Goal: Task Accomplishment & Management: Manage account settings

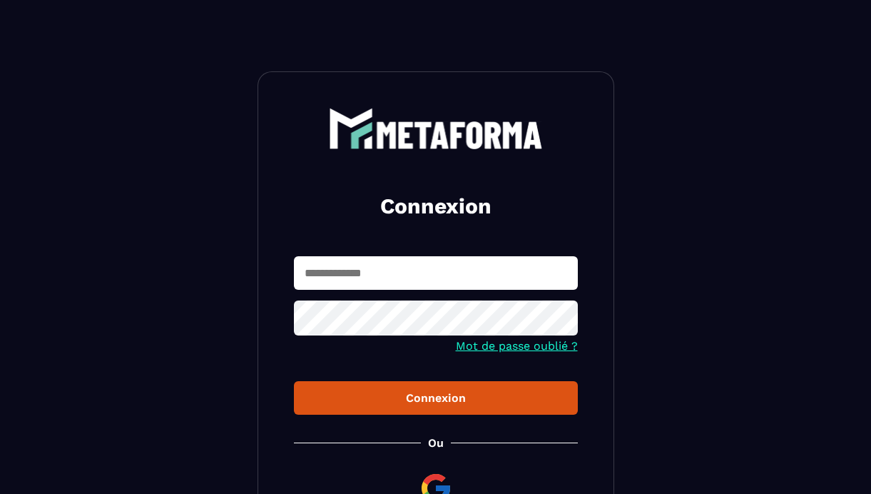
click at [303, 273] on input "text" at bounding box center [436, 273] width 284 height 34
type input "**********"
click at [294, 381] on button "Connexion" at bounding box center [436, 398] width 284 height 34
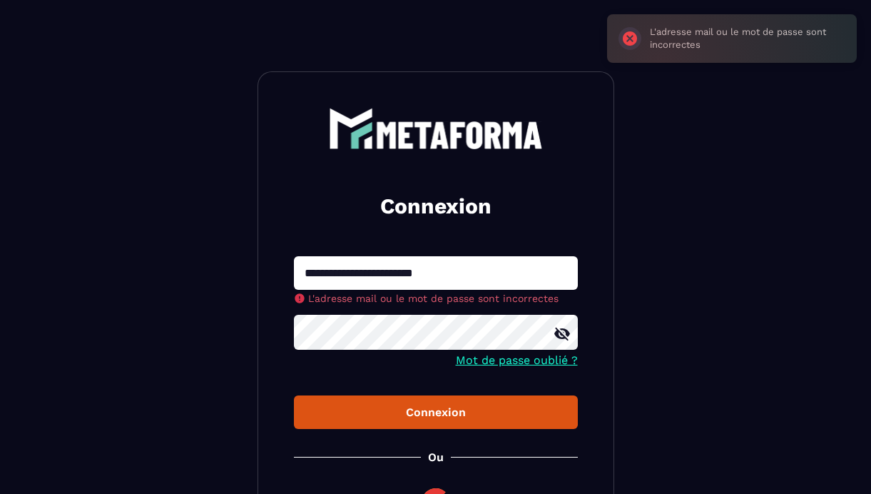
click at [562, 335] on div at bounding box center [436, 334] width 284 height 39
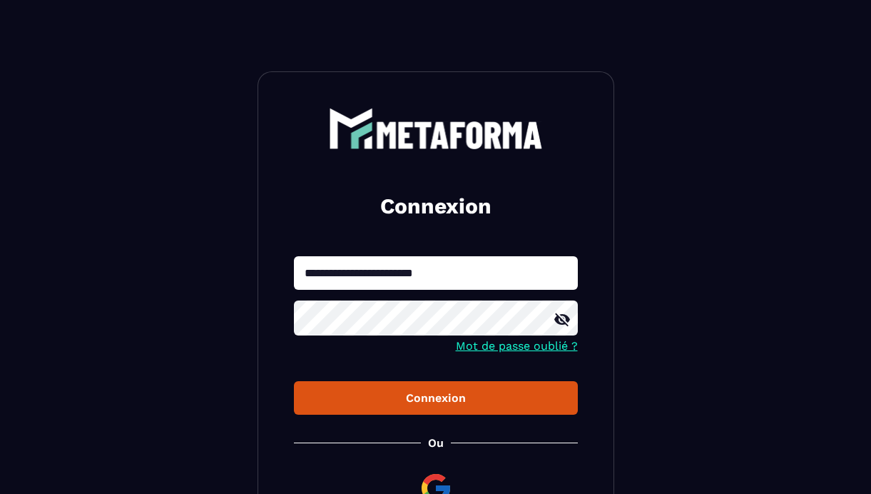
click at [565, 320] on icon at bounding box center [562, 319] width 17 height 17
click at [294, 381] on button "Connexion" at bounding box center [436, 398] width 284 height 34
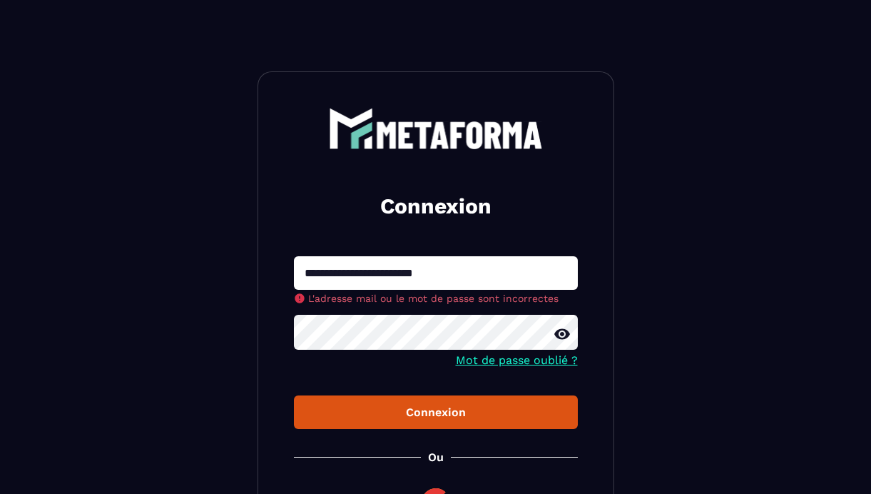
click at [294, 395] on button "Connexion" at bounding box center [436, 412] width 284 height 34
click at [284, 334] on div "**********" at bounding box center [436, 329] width 357 height 516
click at [467, 420] on div "**********" at bounding box center [436, 329] width 357 height 516
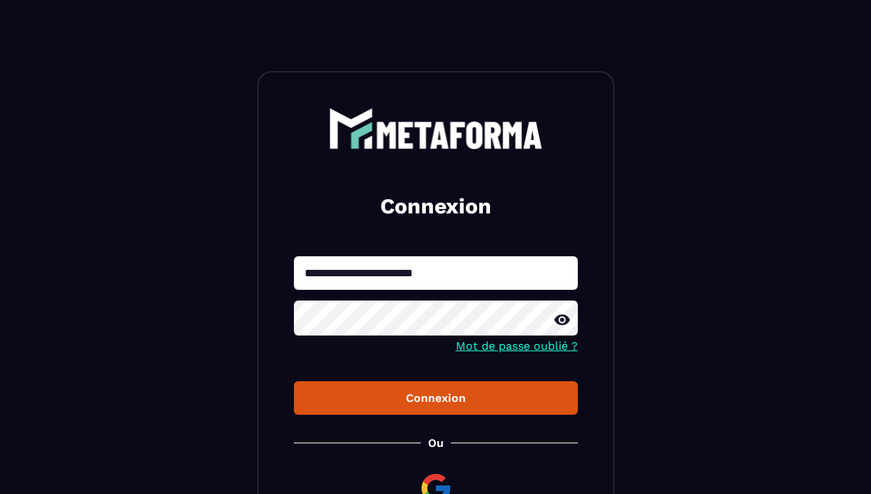
click at [458, 403] on div "Connexion" at bounding box center [435, 398] width 261 height 14
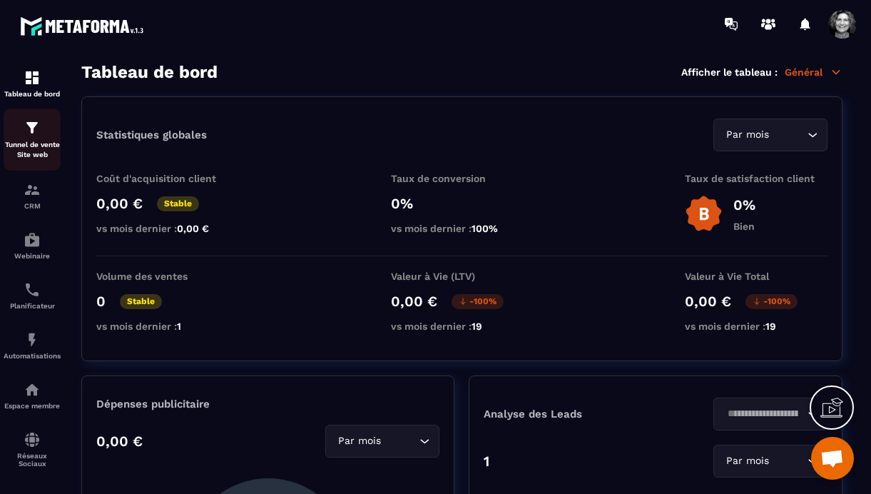
click at [32, 124] on img at bounding box center [32, 127] width 17 height 17
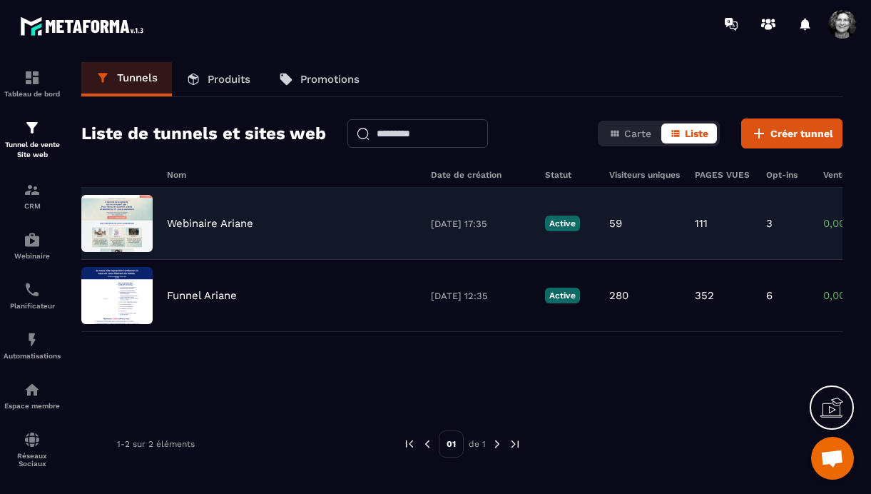
click at [216, 223] on p "Webinaire Ariane" at bounding box center [210, 223] width 86 height 13
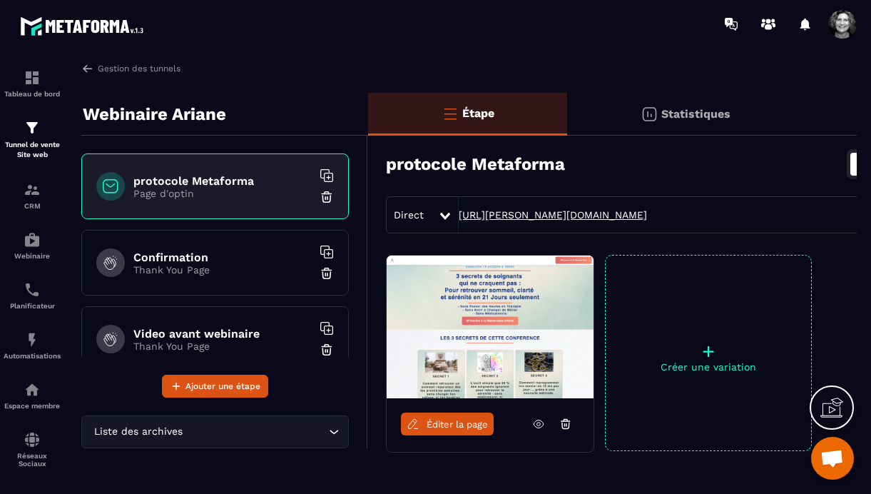
click at [589, 216] on link "[URL][PERSON_NAME][DOMAIN_NAME]" at bounding box center [553, 214] width 188 height 11
click at [203, 268] on p "Thank You Page" at bounding box center [222, 269] width 178 height 11
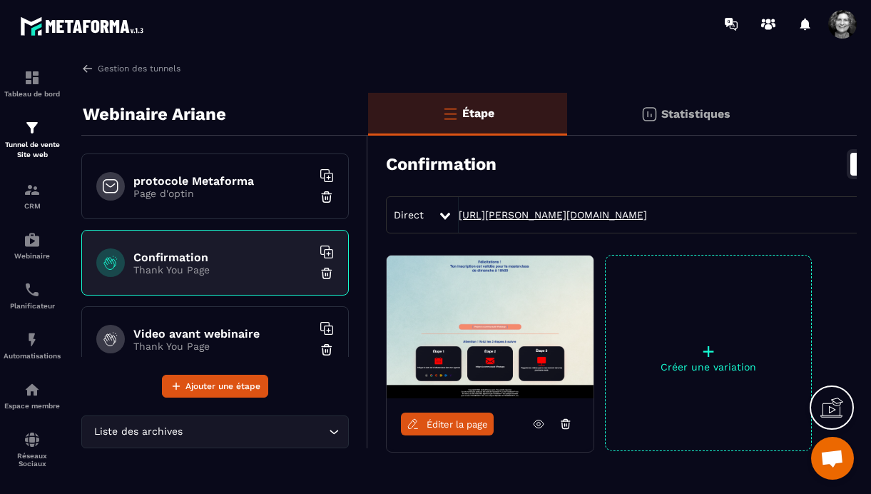
click at [548, 214] on link "[URL][PERSON_NAME][DOMAIN_NAME]" at bounding box center [553, 214] width 188 height 11
click at [215, 333] on h6 "Video avant webinaire" at bounding box center [222, 334] width 178 height 14
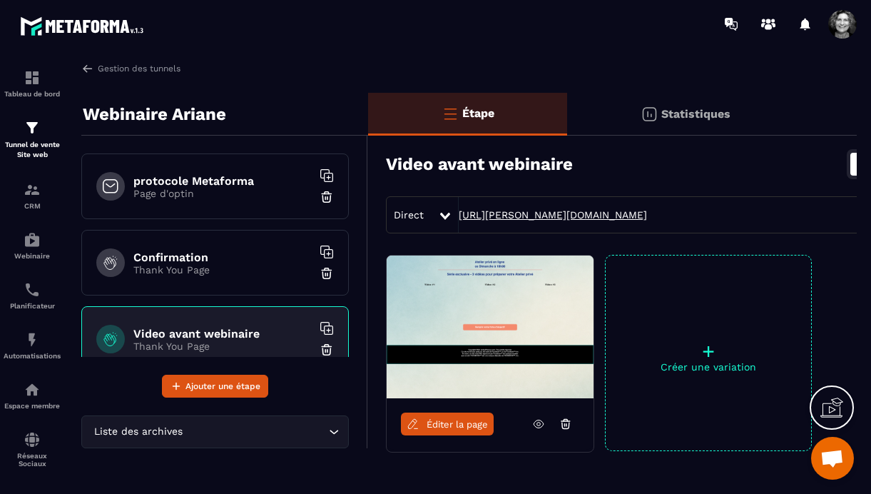
click at [528, 214] on link "[URL][PERSON_NAME][DOMAIN_NAME]" at bounding box center [553, 214] width 188 height 11
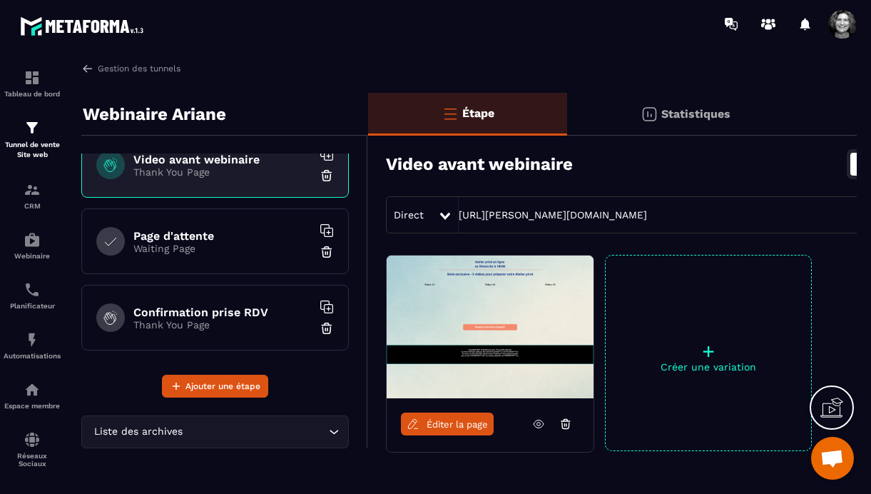
scroll to position [178, 0]
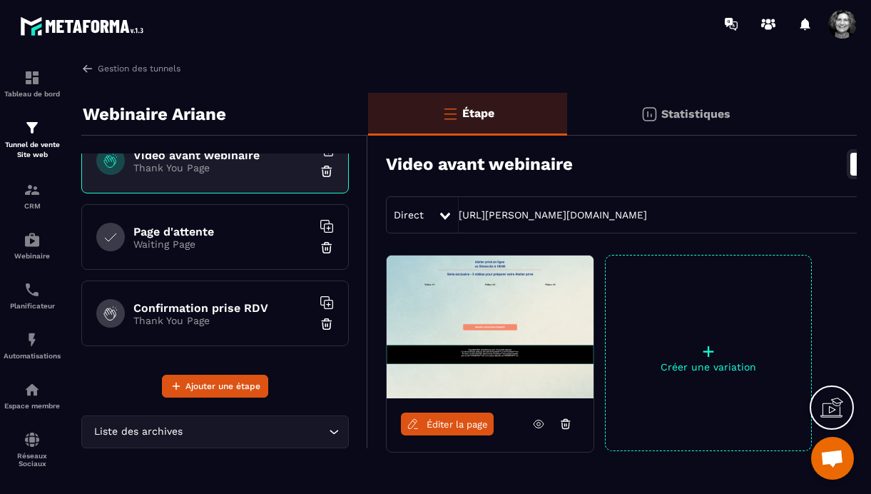
click at [206, 243] on p "Waiting Page" at bounding box center [222, 243] width 178 height 11
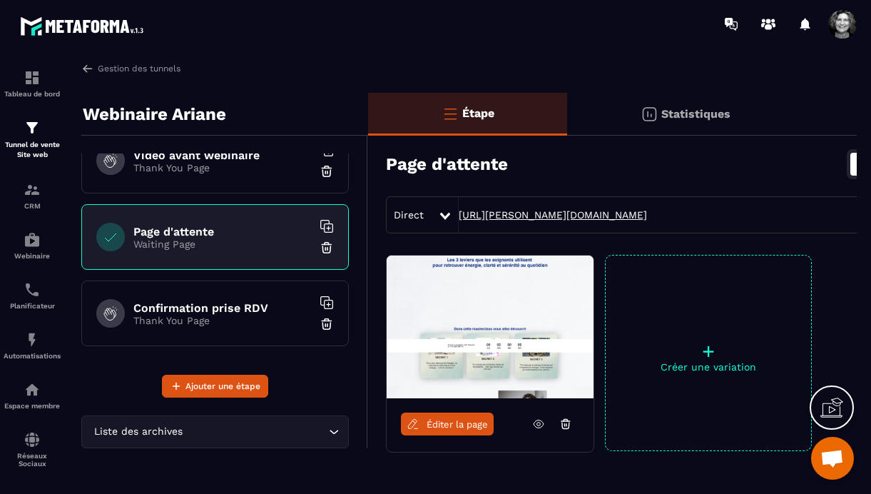
click at [546, 214] on link "[URL][PERSON_NAME][DOMAIN_NAME]" at bounding box center [553, 214] width 188 height 11
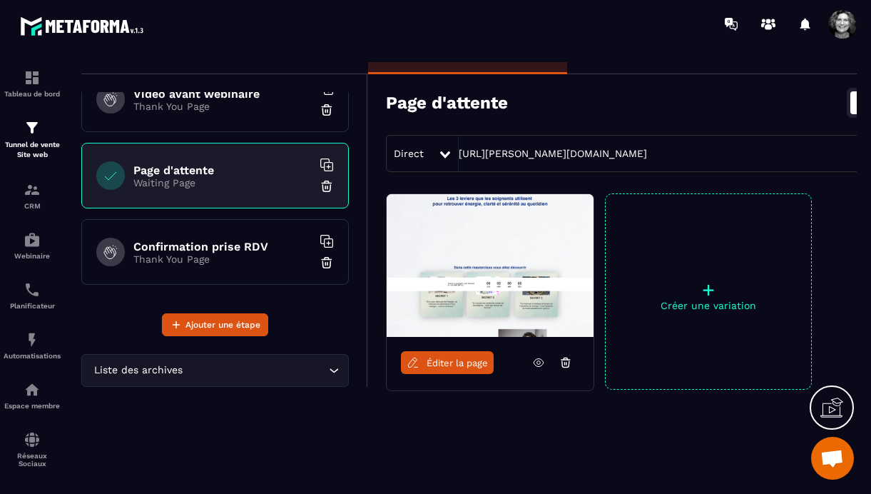
scroll to position [77, 0]
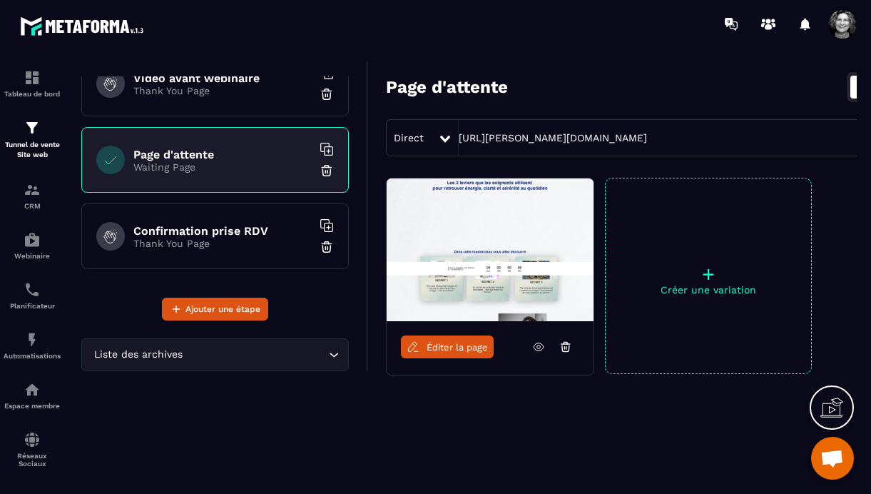
click at [230, 246] on p "Thank You Page" at bounding box center [222, 243] width 178 height 11
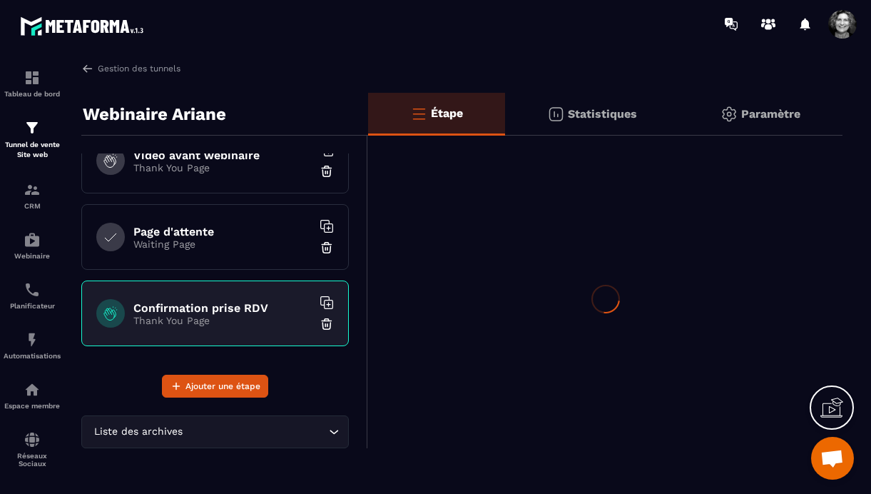
scroll to position [0, 0]
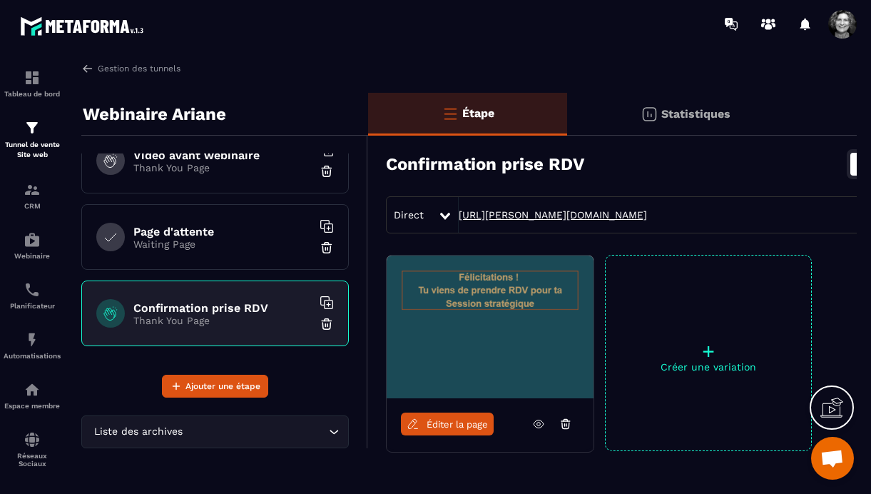
click at [518, 212] on link "[URL][PERSON_NAME][DOMAIN_NAME]" at bounding box center [553, 214] width 188 height 11
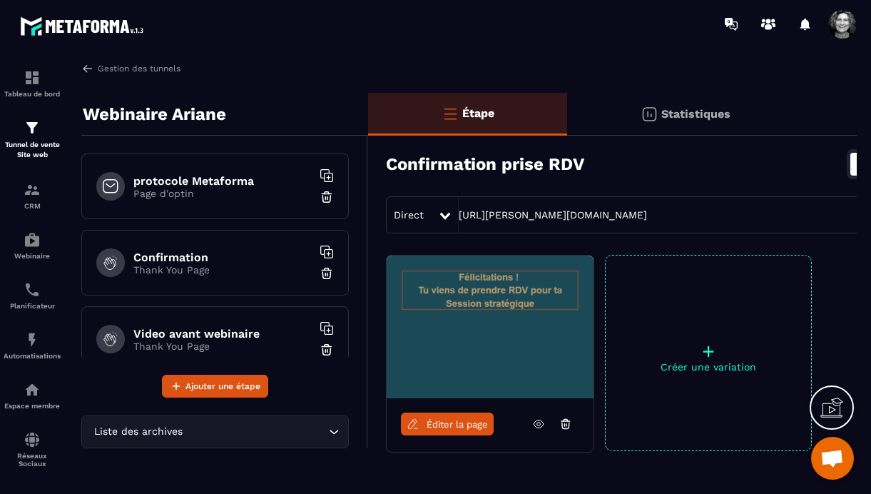
click at [188, 183] on h6 "protocole Metaforma" at bounding box center [222, 181] width 178 height 14
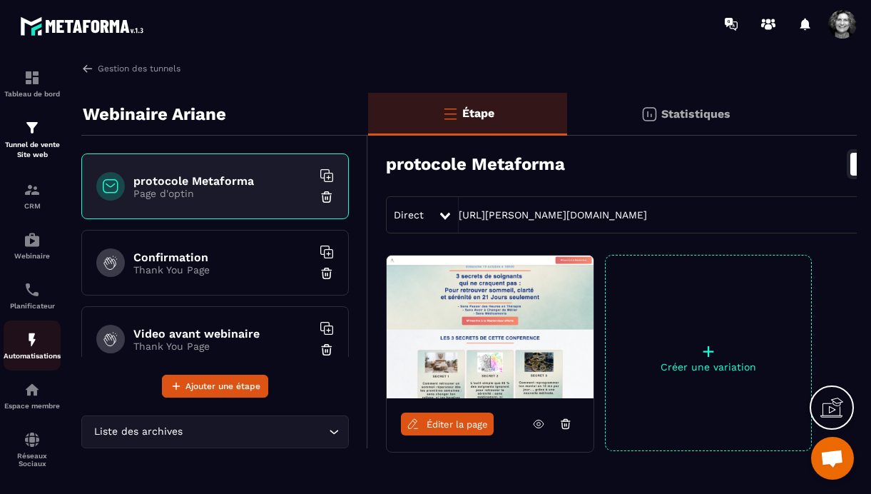
click at [31, 348] on img at bounding box center [32, 339] width 17 height 17
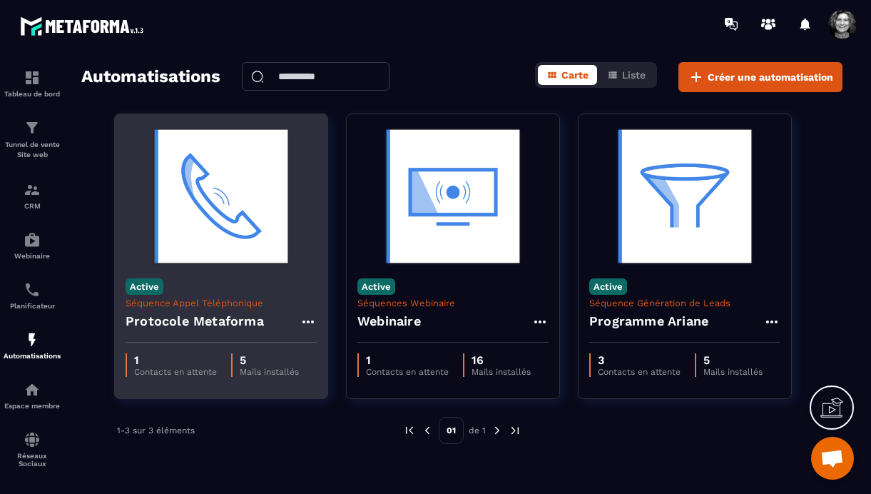
click at [216, 242] on img at bounding box center [221, 196] width 191 height 143
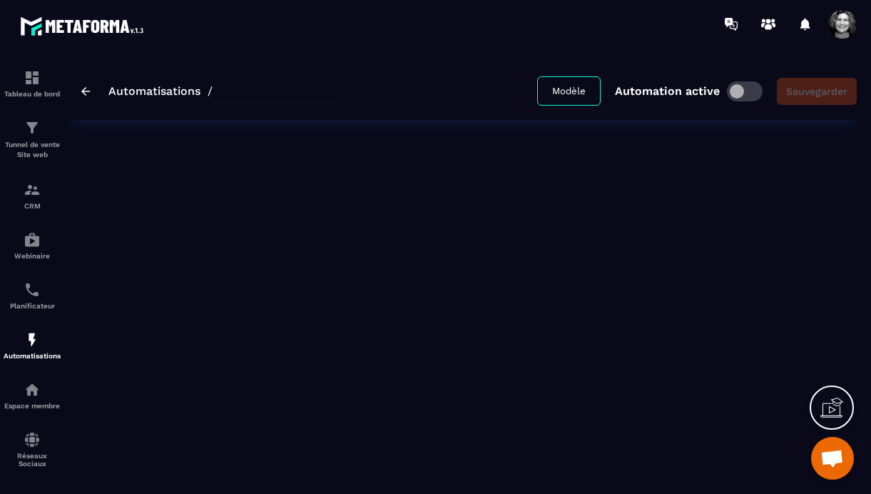
type input "**********"
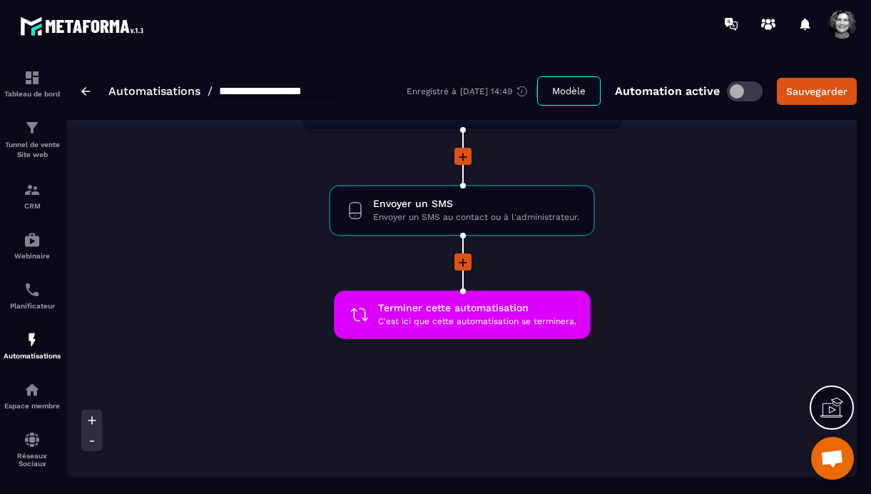
scroll to position [1555, 0]
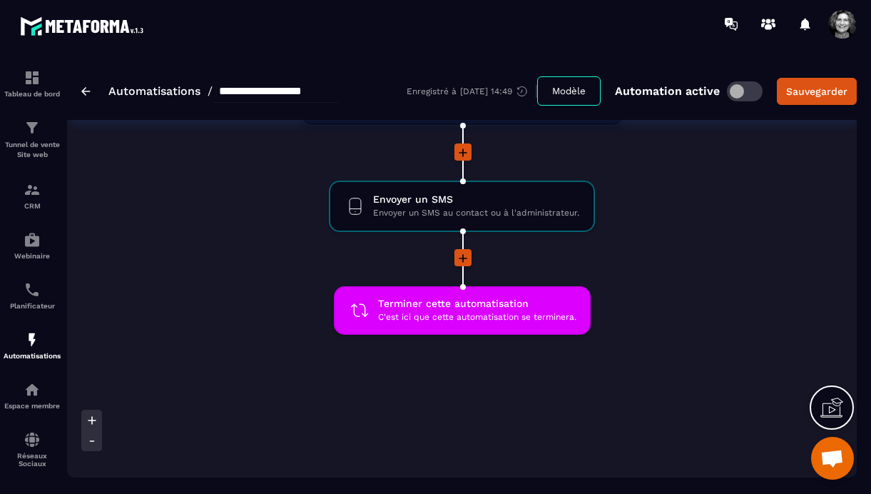
click at [88, 93] on img at bounding box center [85, 91] width 9 height 9
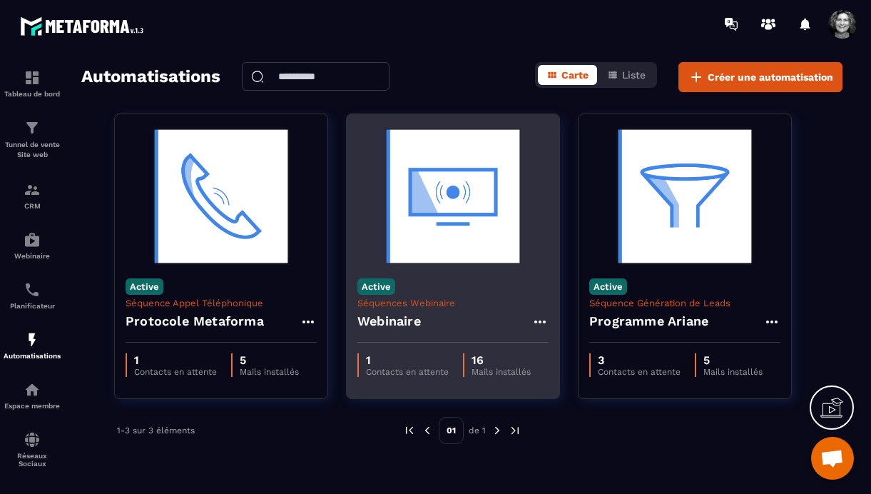
click at [425, 236] on img at bounding box center [453, 196] width 191 height 143
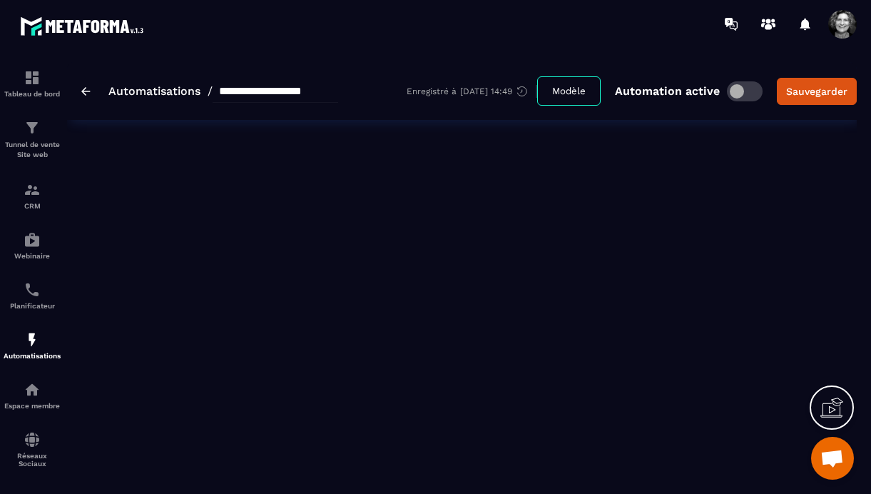
type input "*********"
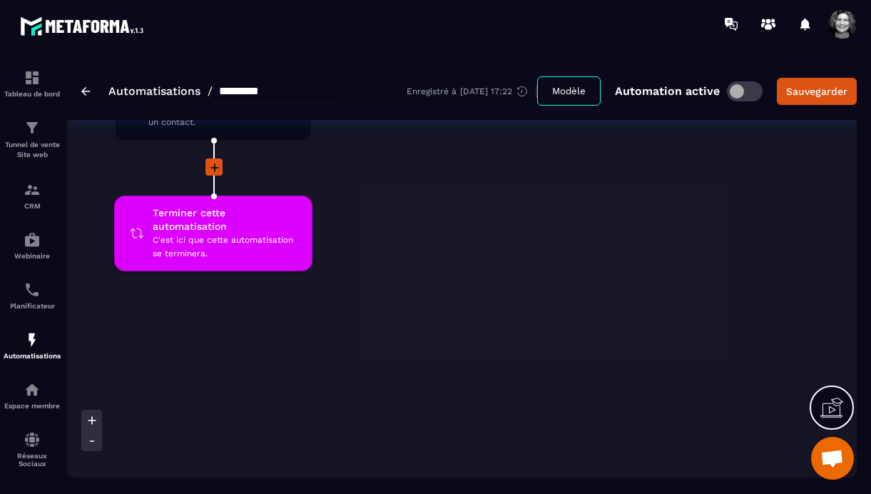
scroll to position [3638, 0]
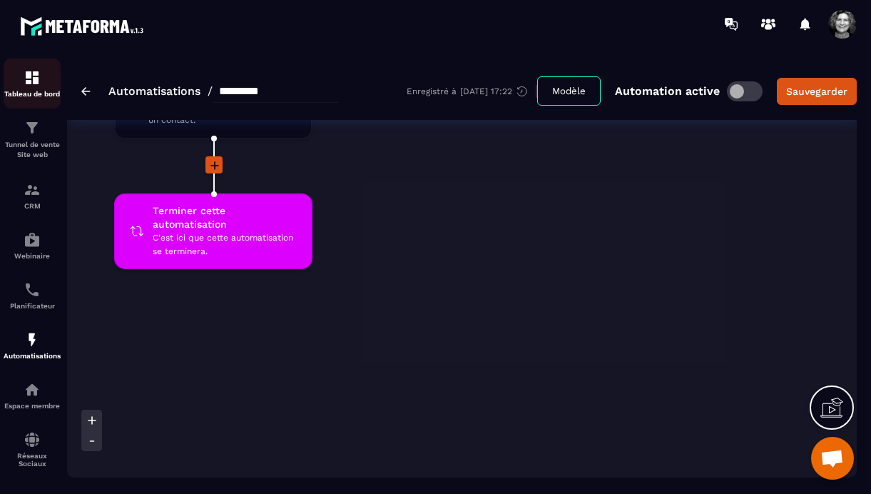
click at [30, 81] on img at bounding box center [32, 77] width 17 height 17
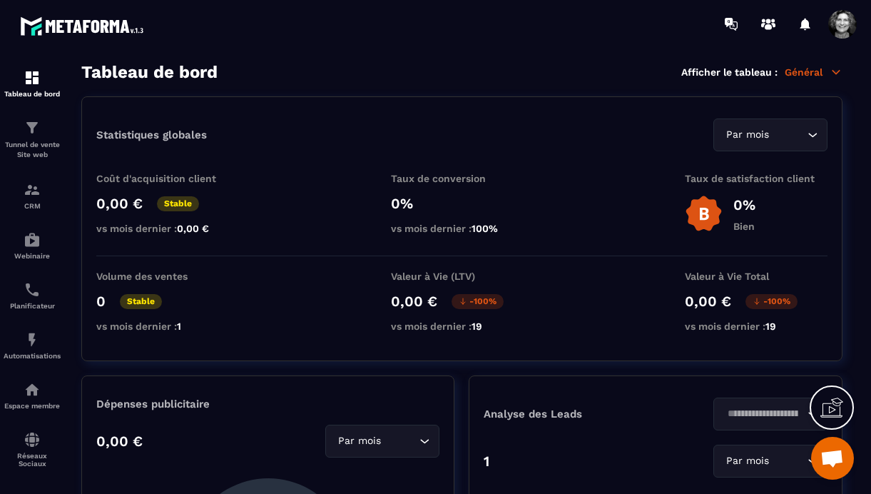
click at [845, 31] on span at bounding box center [843, 24] width 29 height 29
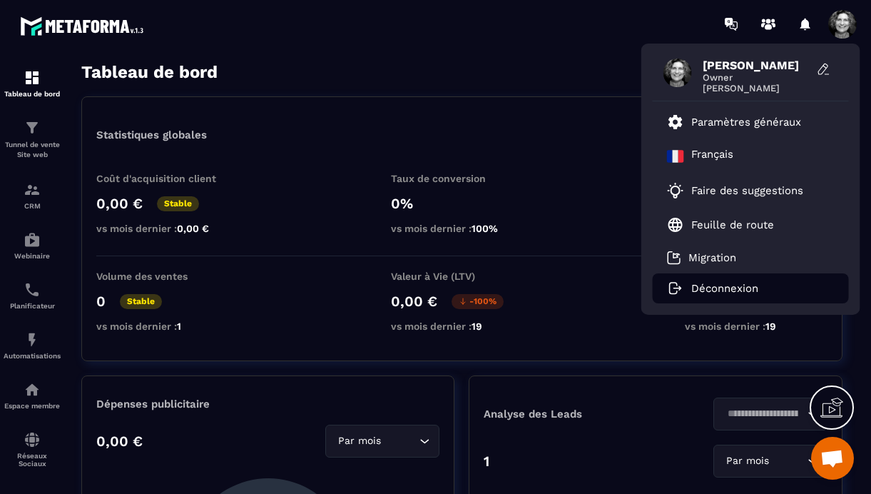
click at [734, 293] on p "Déconnexion" at bounding box center [725, 288] width 67 height 13
